Goal: Transaction & Acquisition: Purchase product/service

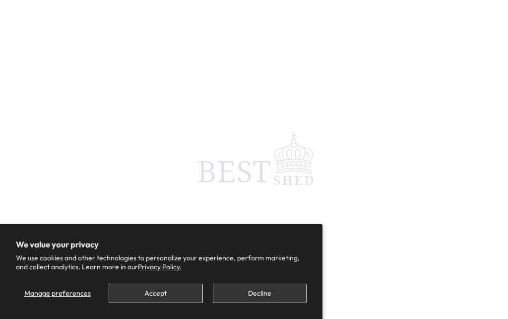
click at [257, 296] on button "Decline" at bounding box center [260, 292] width 94 height 19
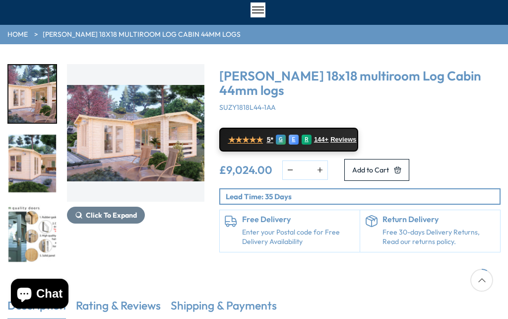
scroll to position [78, 0]
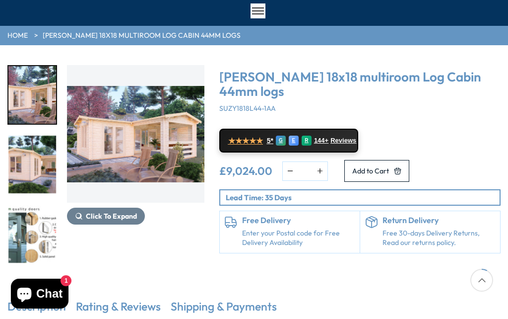
click at [107, 220] on button "Click To Expand" at bounding box center [106, 215] width 78 height 17
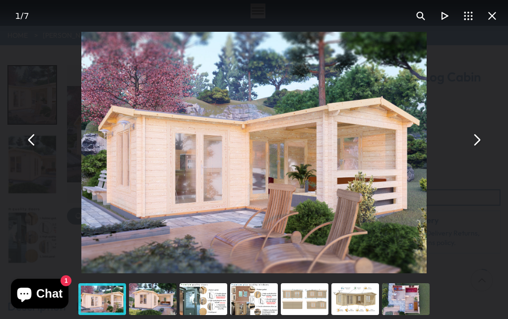
click at [479, 151] on button "You can close this modal content with the ESC key" at bounding box center [476, 140] width 24 height 24
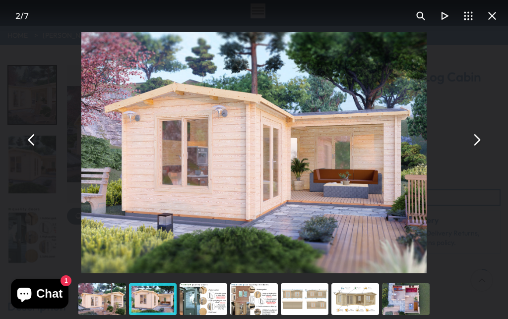
click at [480, 151] on button "You can close this modal content with the ESC key" at bounding box center [476, 140] width 24 height 24
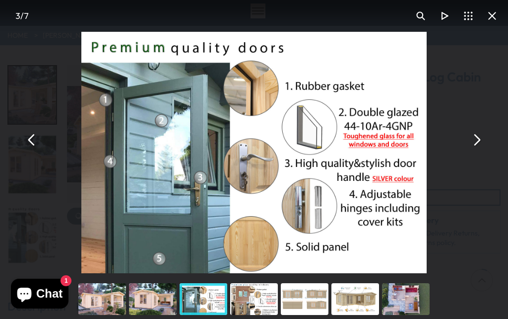
click at [480, 151] on button "You can close this modal content with the ESC key" at bounding box center [476, 140] width 24 height 24
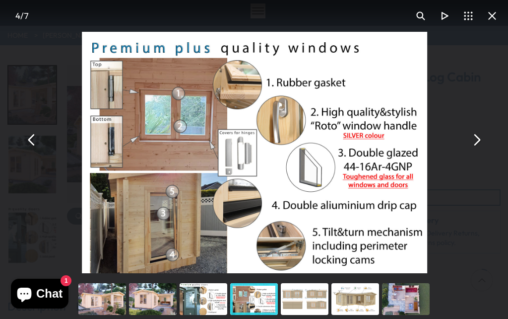
click at [479, 151] on button "You can close this modal content with the ESC key" at bounding box center [476, 140] width 24 height 24
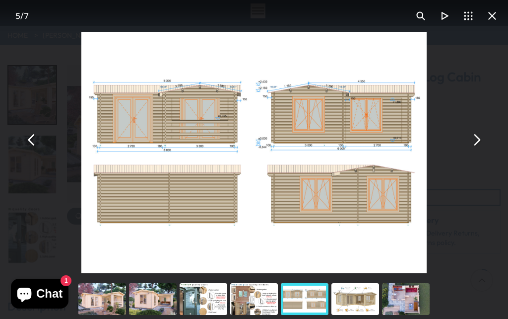
click at [477, 151] on button "You can close this modal content with the ESC key" at bounding box center [476, 140] width 24 height 24
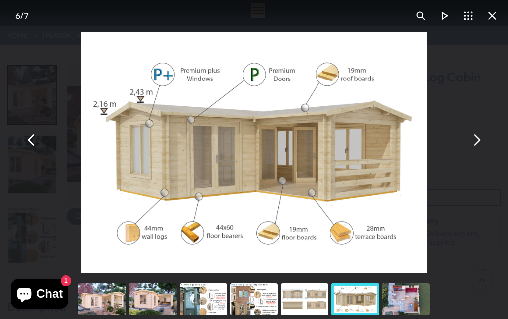
click at [478, 151] on button "You can close this modal content with the ESC key" at bounding box center [476, 140] width 24 height 24
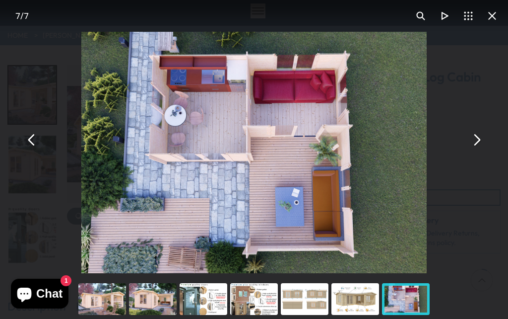
click at [482, 151] on button "You can close this modal content with the ESC key" at bounding box center [476, 140] width 24 height 24
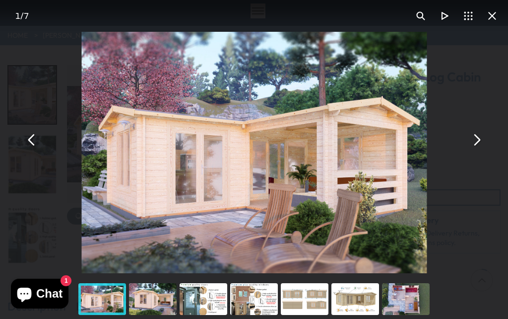
click at [481, 151] on button "You can close this modal content with the ESC key" at bounding box center [476, 140] width 24 height 24
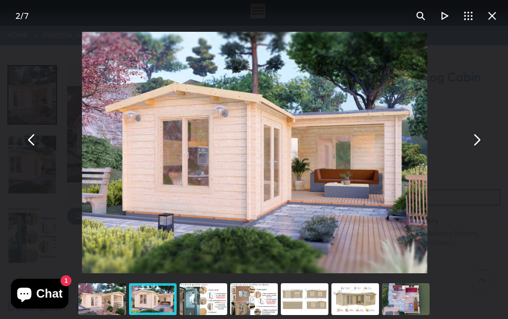
click at [492, 13] on button "You can close this modal content with the ESC key" at bounding box center [492, 16] width 24 height 24
